Goal: Transaction & Acquisition: Purchase product/service

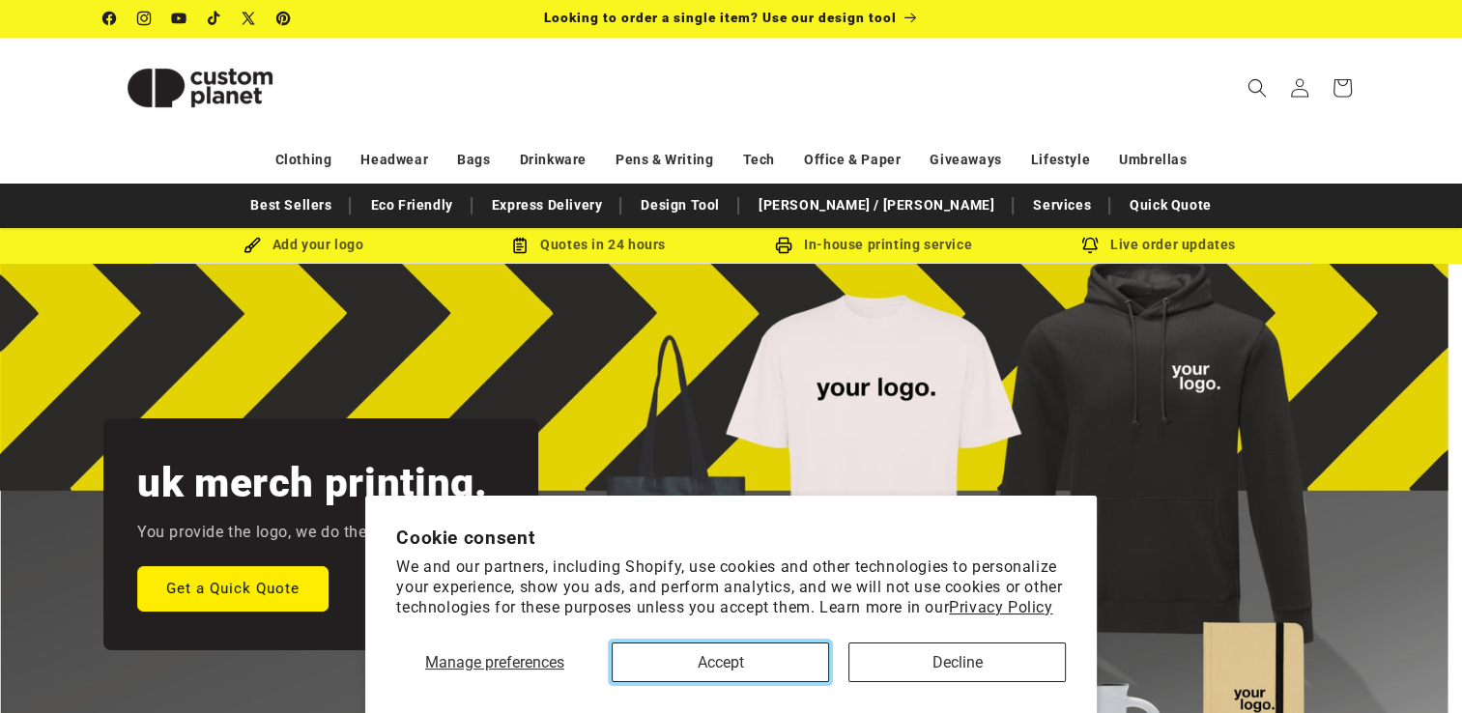
click at [794, 651] on button "Accept" at bounding box center [720, 663] width 217 height 40
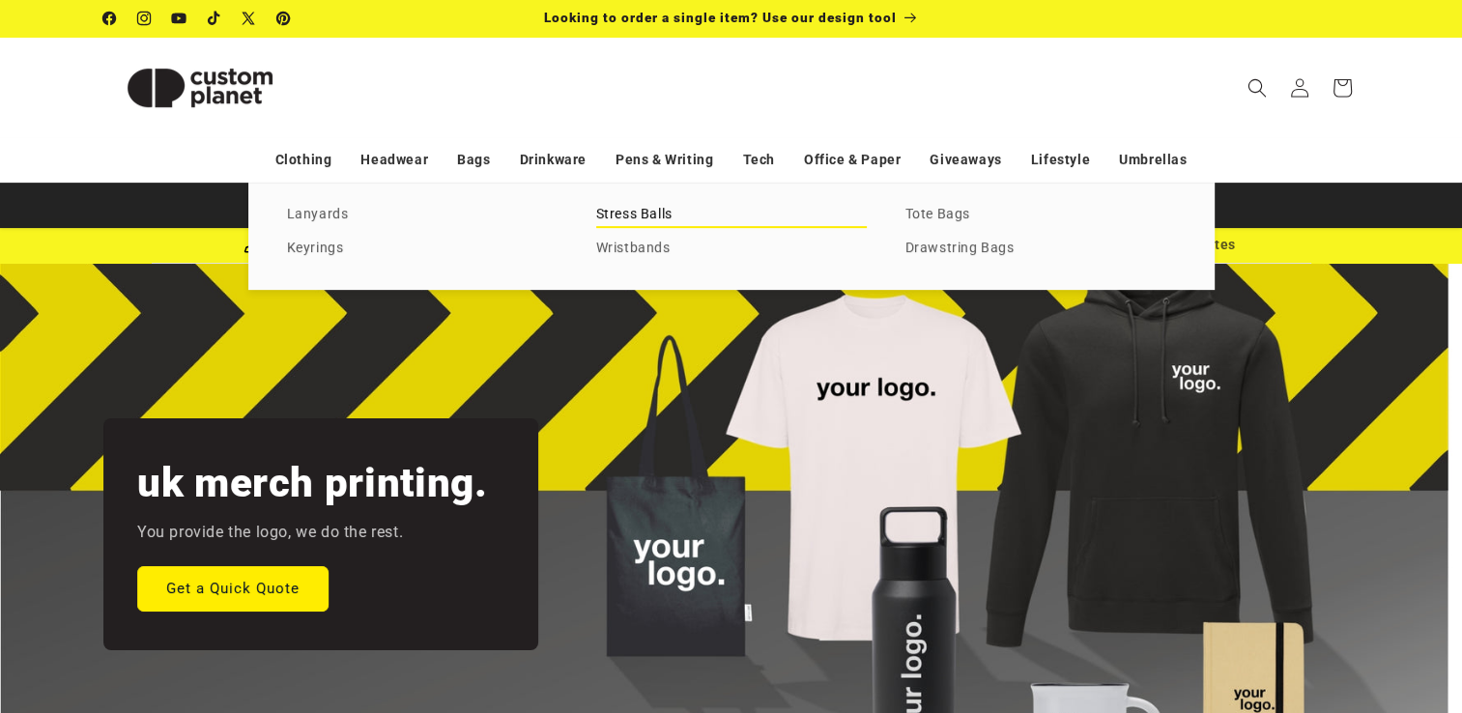
click at [653, 214] on link "Stress Balls" at bounding box center [731, 215] width 271 height 26
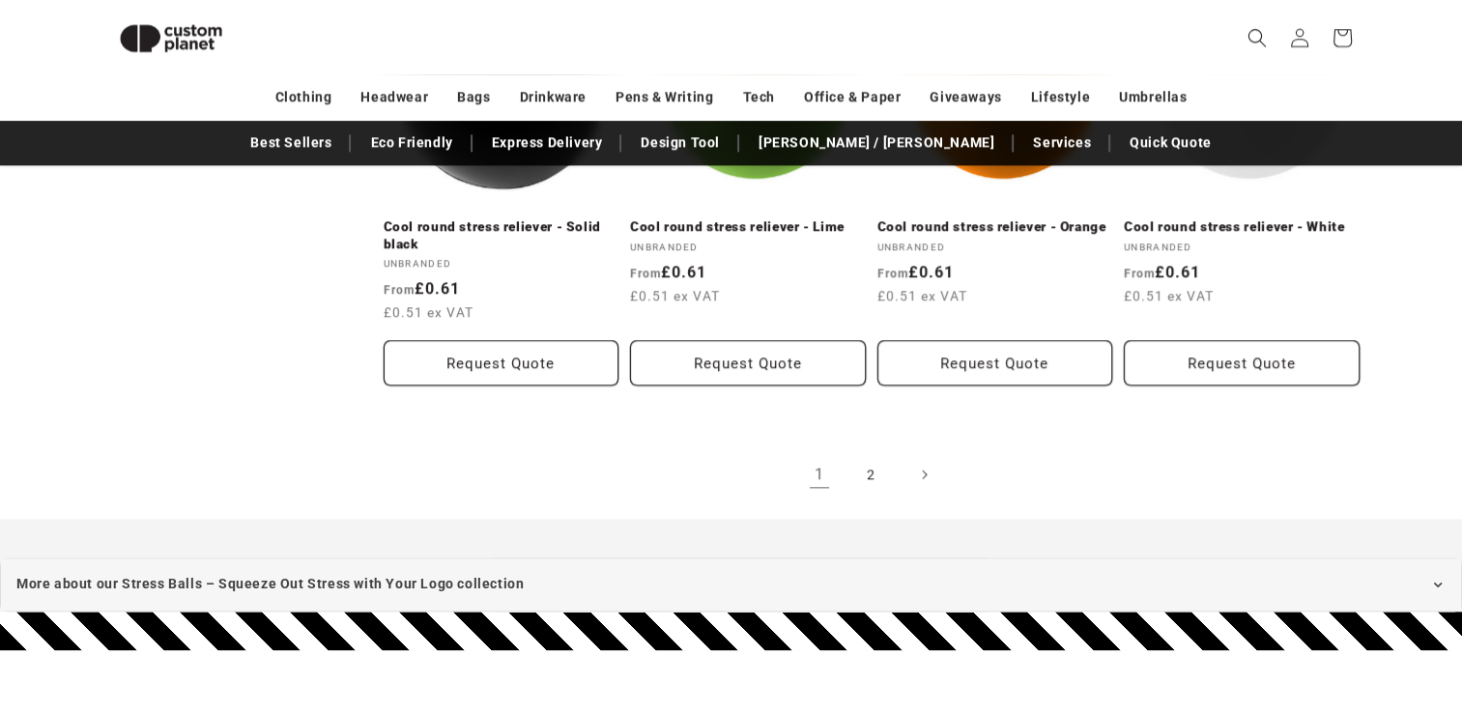
scroll to position [2196, 0]
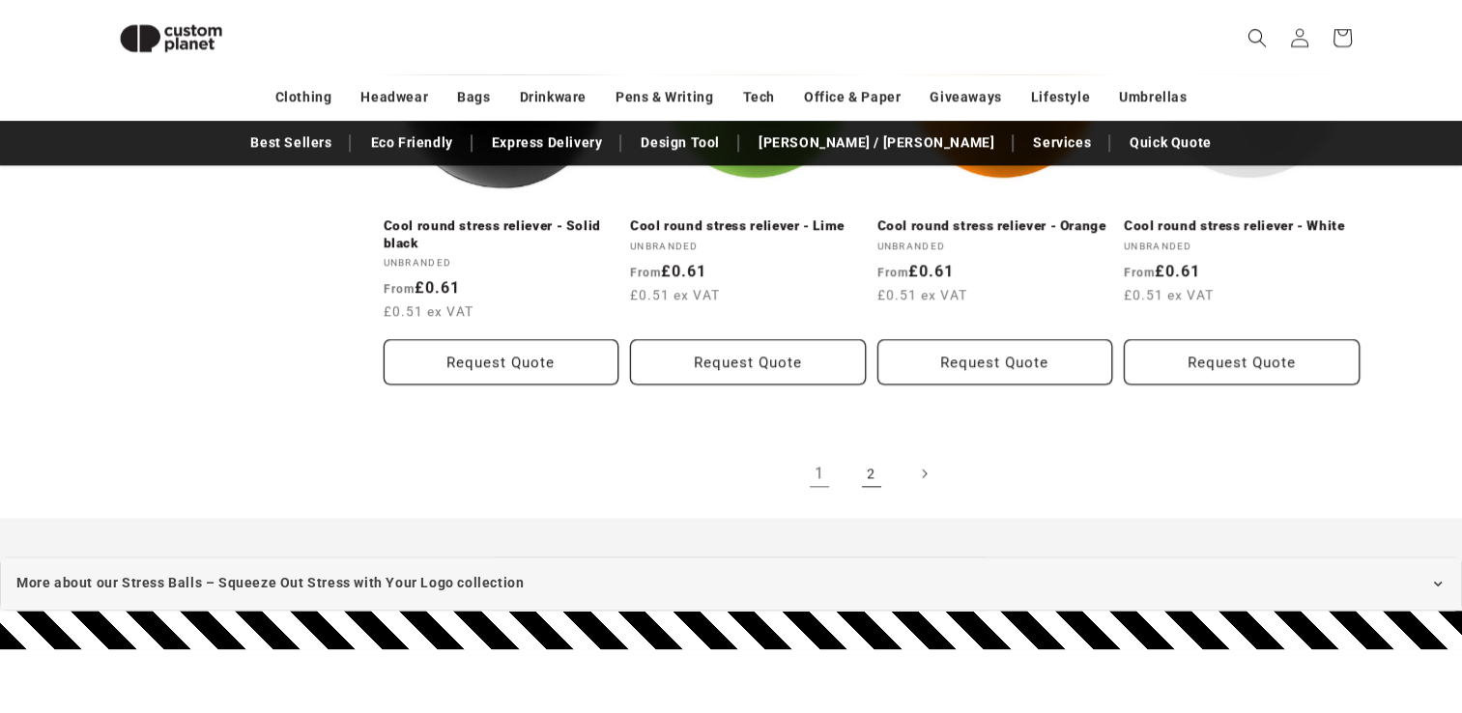
click at [864, 471] on link "2" at bounding box center [871, 473] width 43 height 43
